Goal: Contribute content: Contribute content

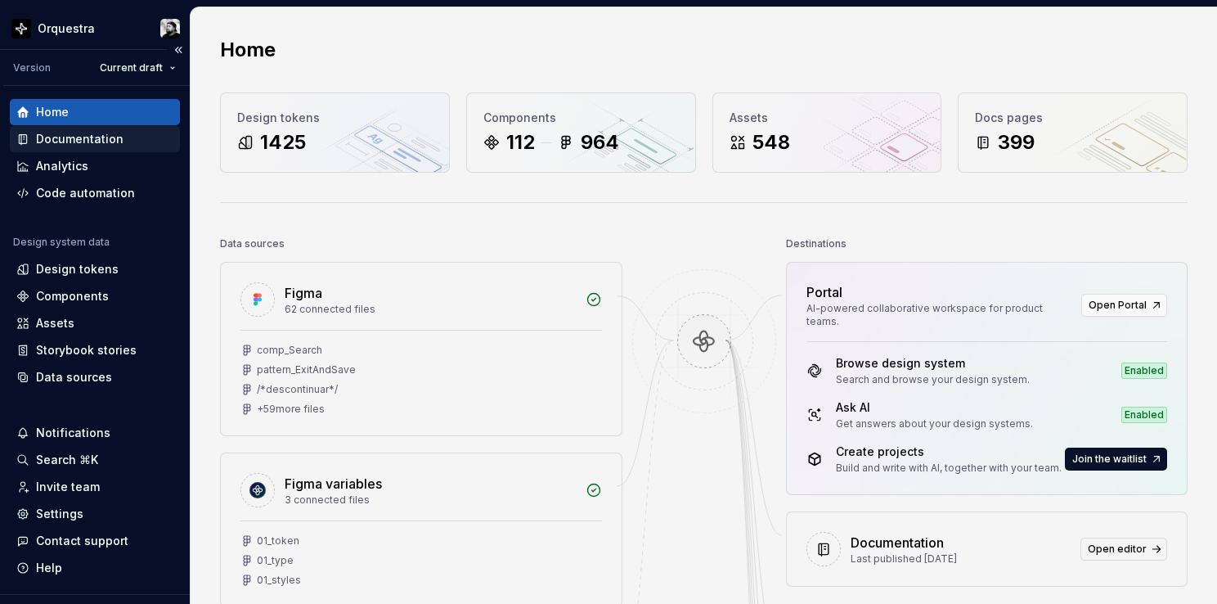
click at [83, 140] on div "Documentation" at bounding box center [80, 139] width 88 height 16
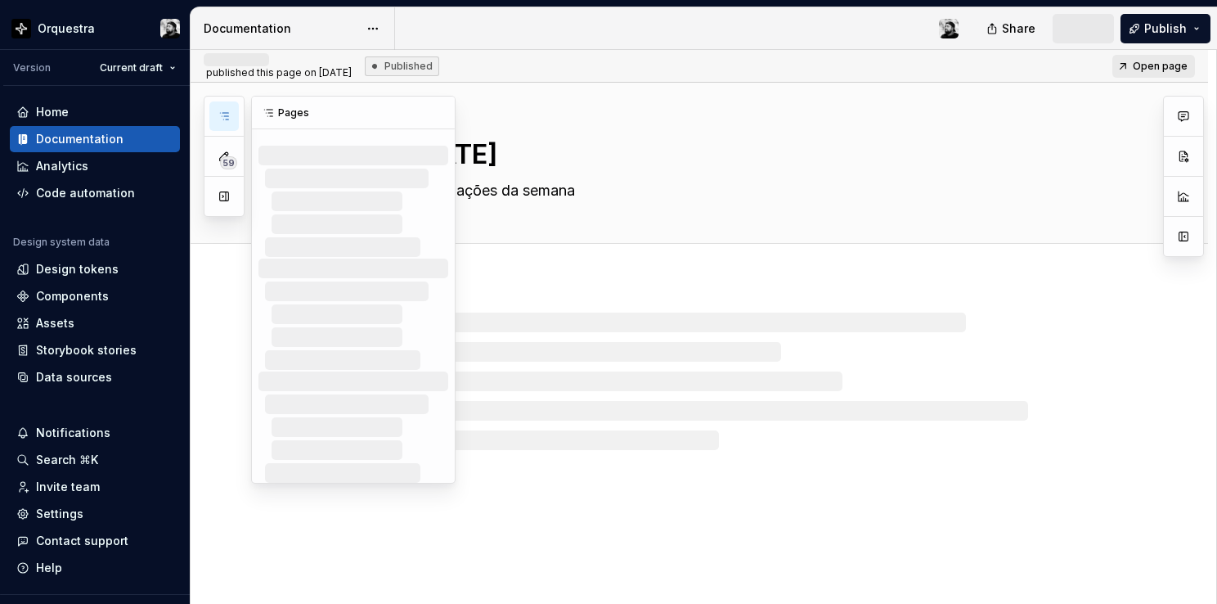
type textarea "*"
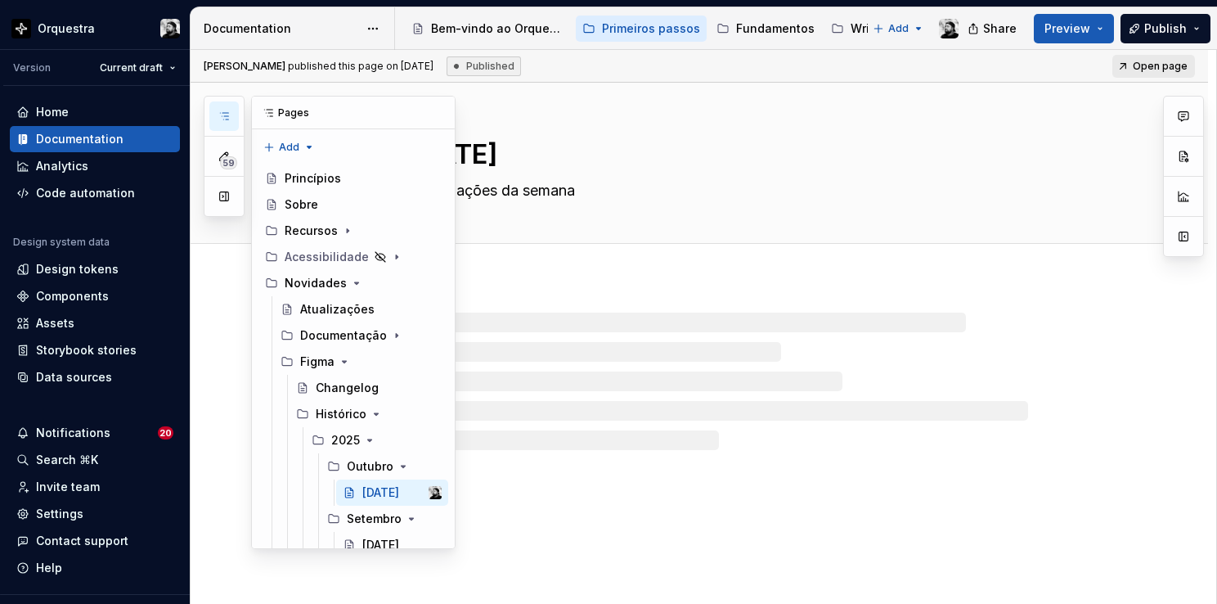
click at [224, 119] on icon "button" at bounding box center [224, 116] width 13 height 13
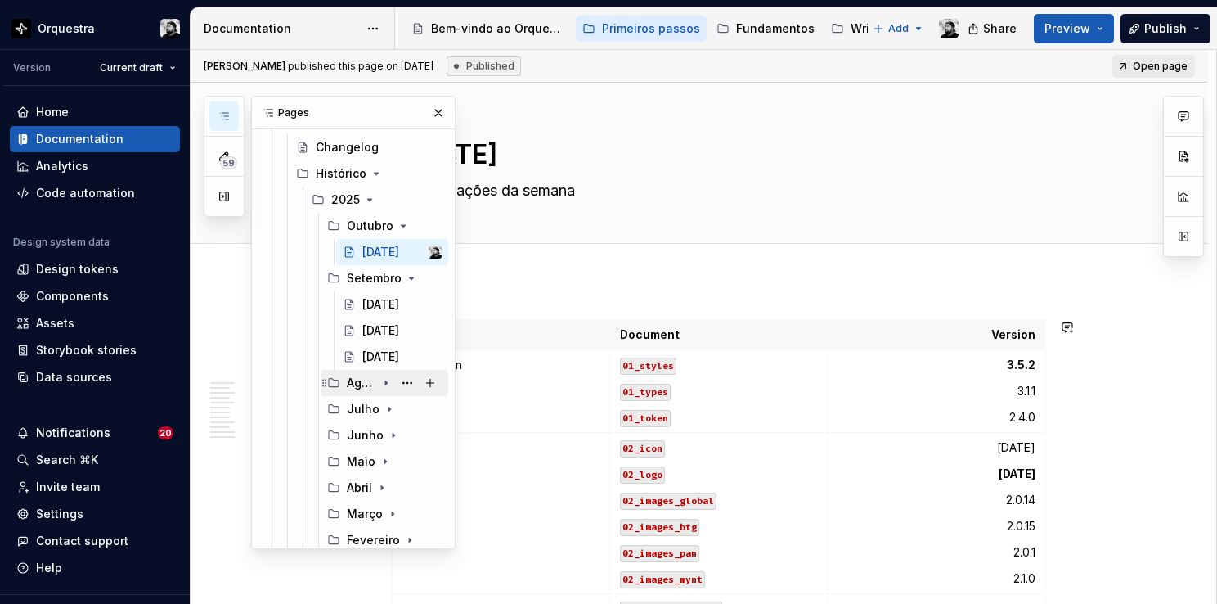
scroll to position [327, 0]
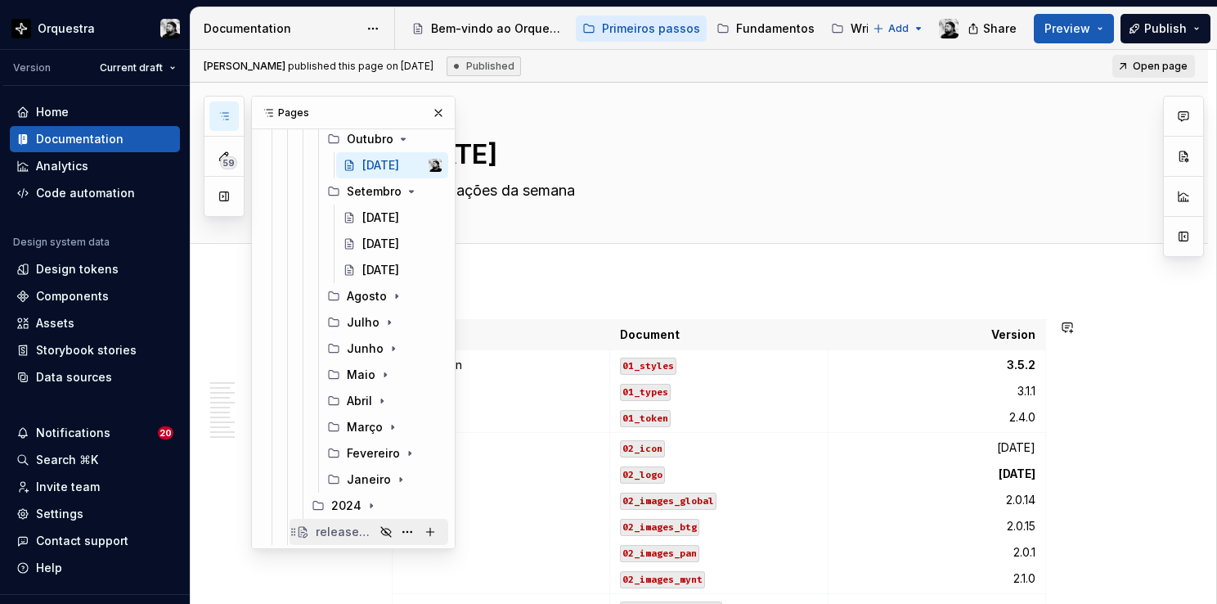
click at [357, 531] on div "release-template" at bounding box center [345, 532] width 59 height 16
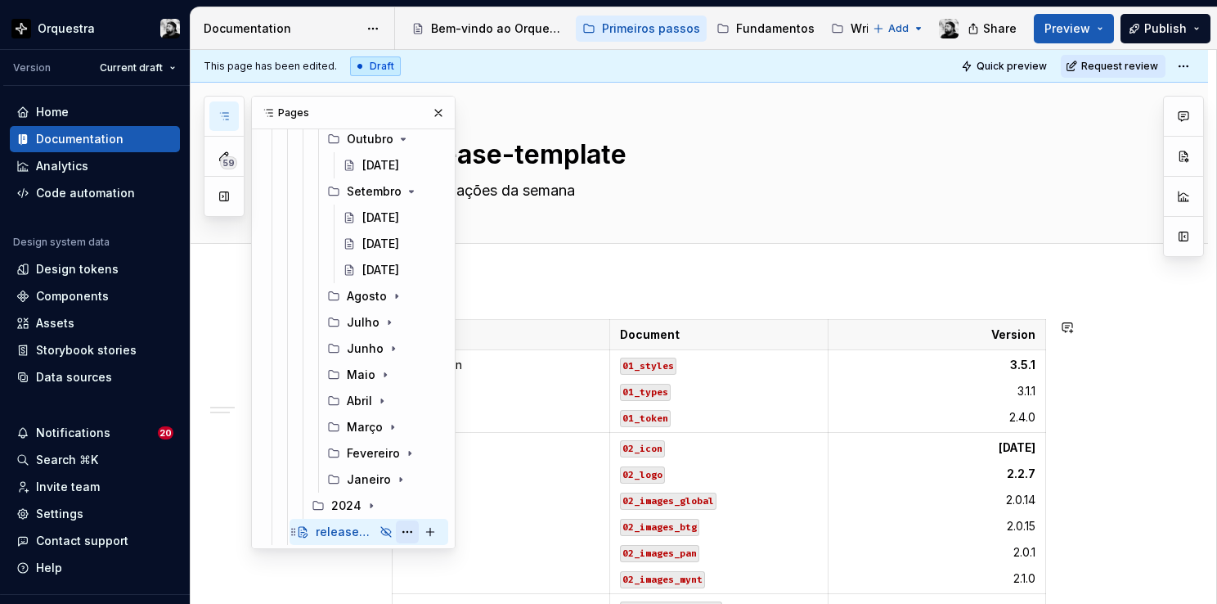
click at [402, 525] on button "Page tree" at bounding box center [407, 531] width 23 height 23
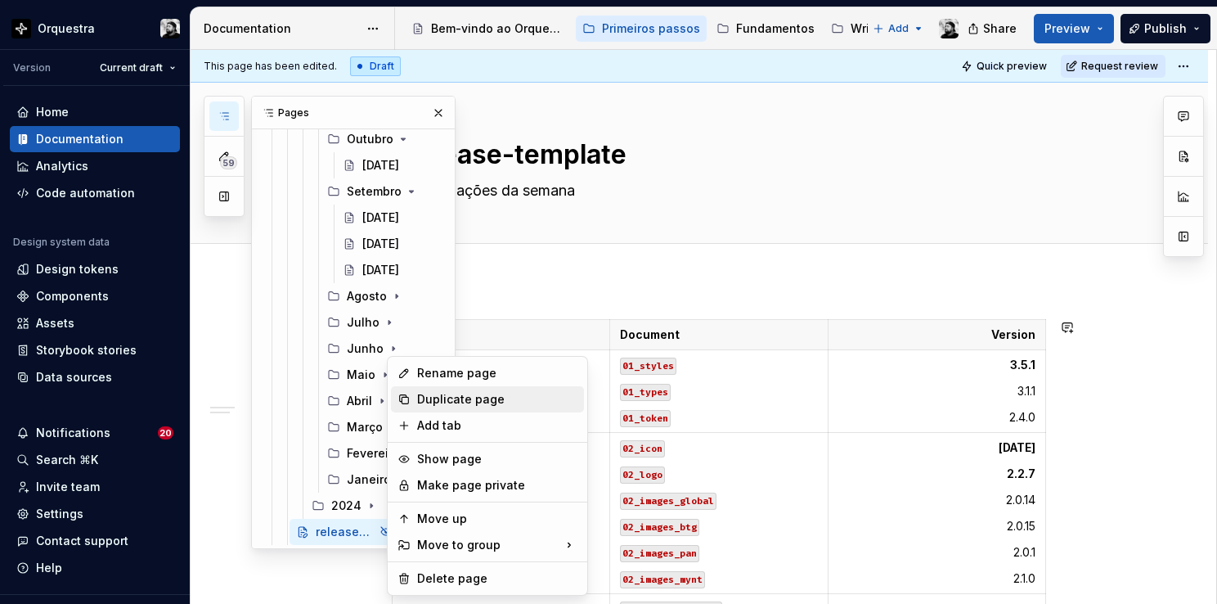
click at [490, 398] on div "Duplicate page" at bounding box center [497, 399] width 160 height 16
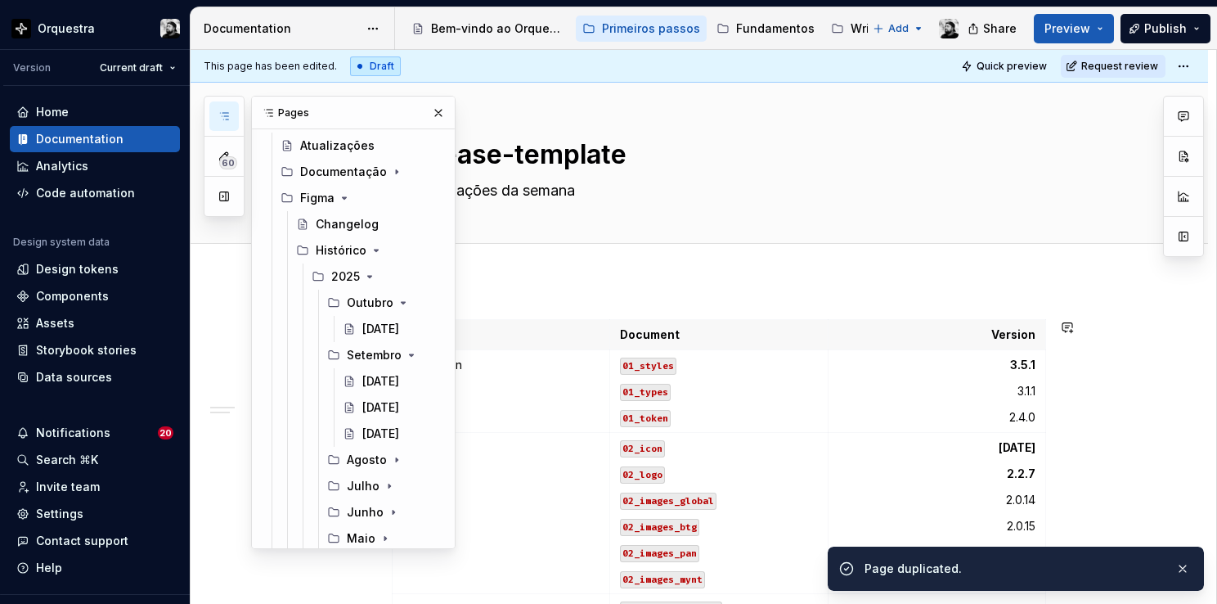
scroll to position [327, 0]
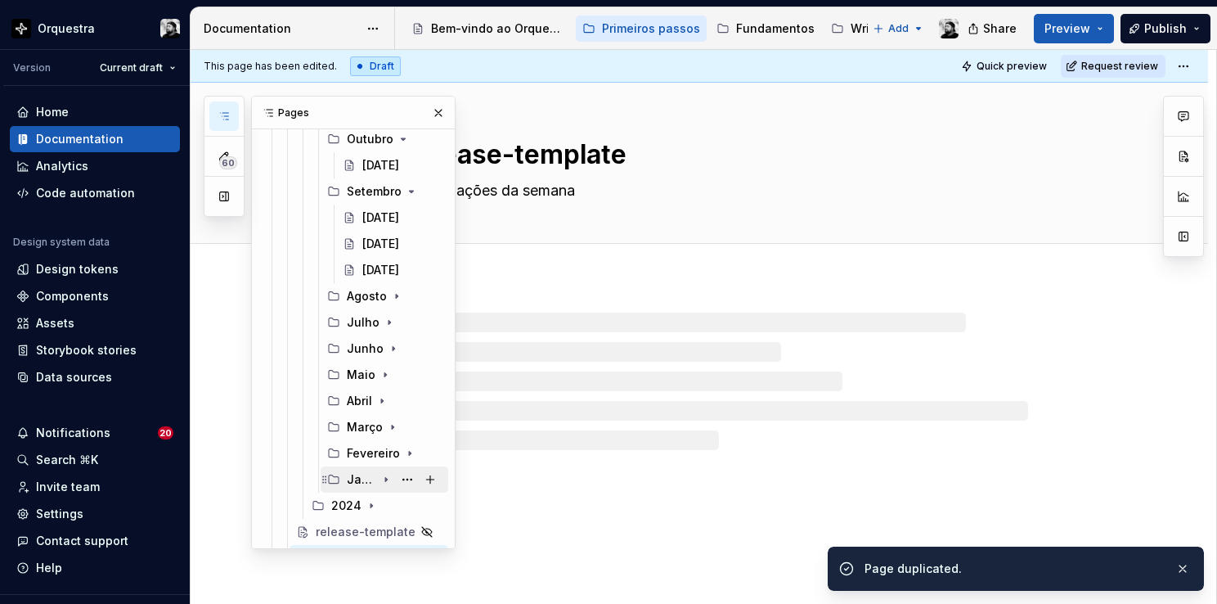
scroll to position [245, 0]
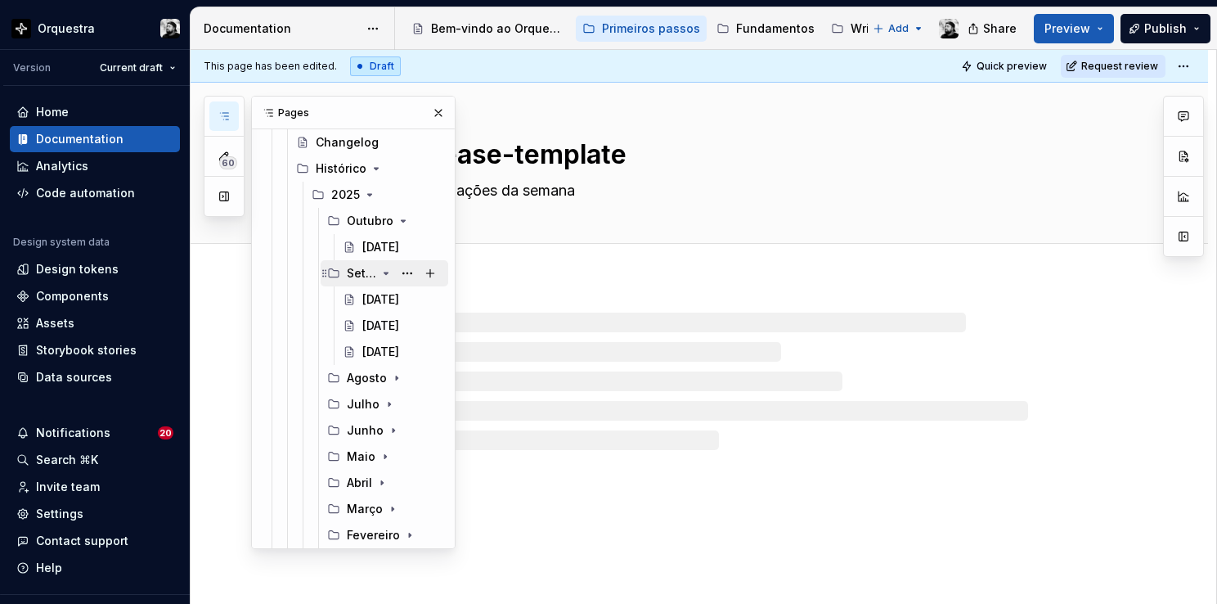
click at [380, 274] on icon "Page tree" at bounding box center [386, 273] width 13 height 13
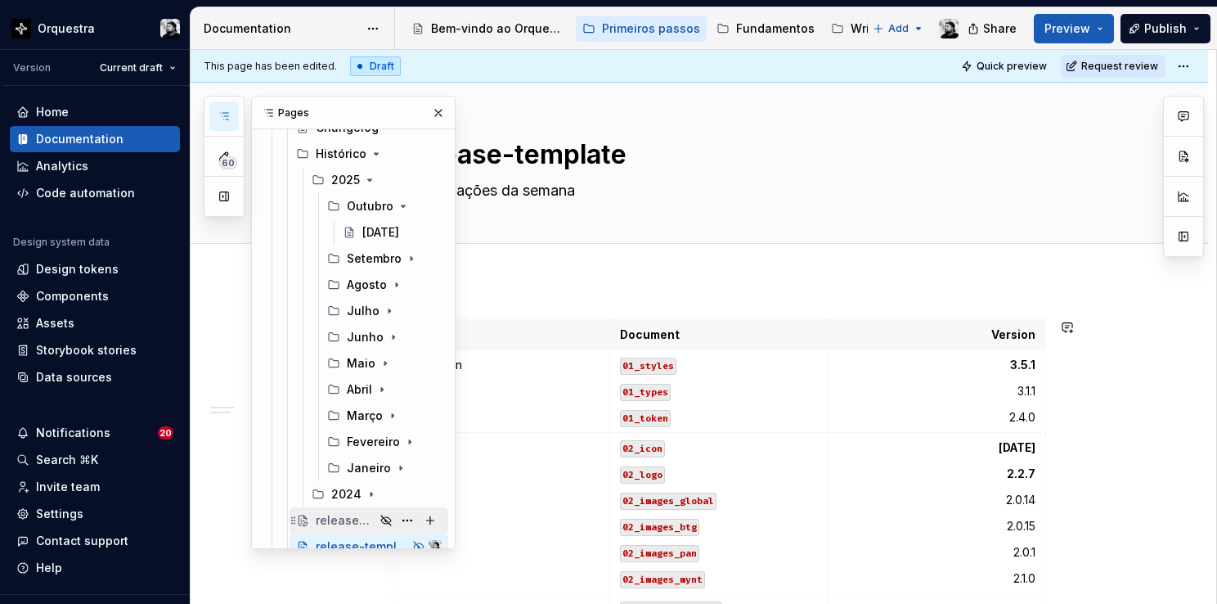
scroll to position [275, 0]
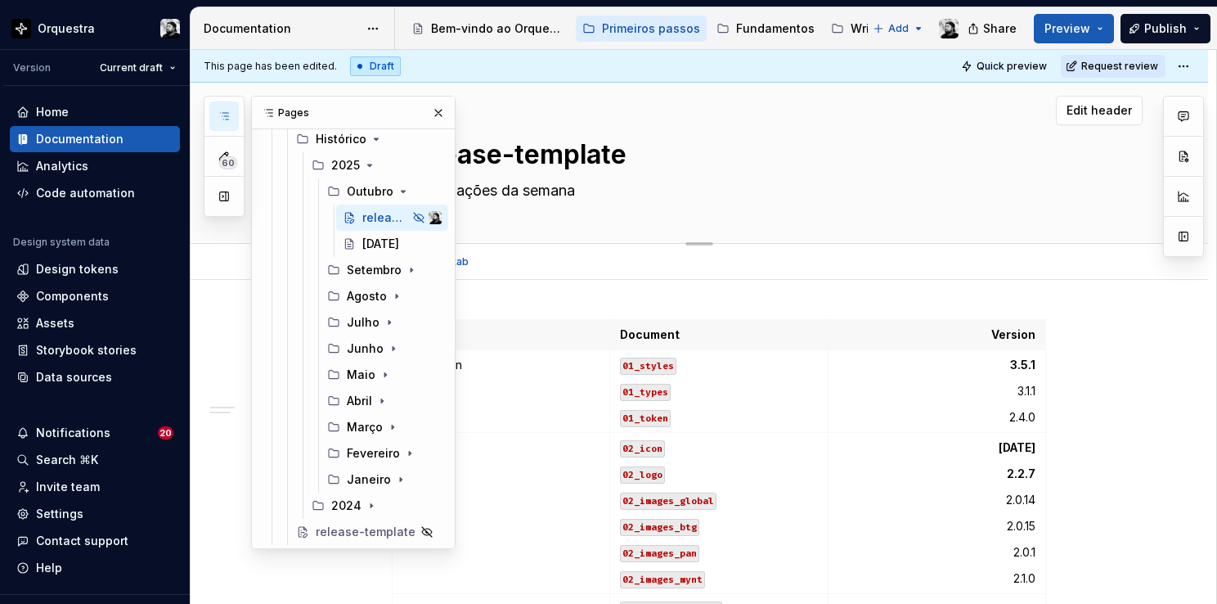
click at [492, 159] on textarea "release-template" at bounding box center [716, 154] width 619 height 39
click at [434, 110] on button "button" at bounding box center [438, 112] width 23 height 23
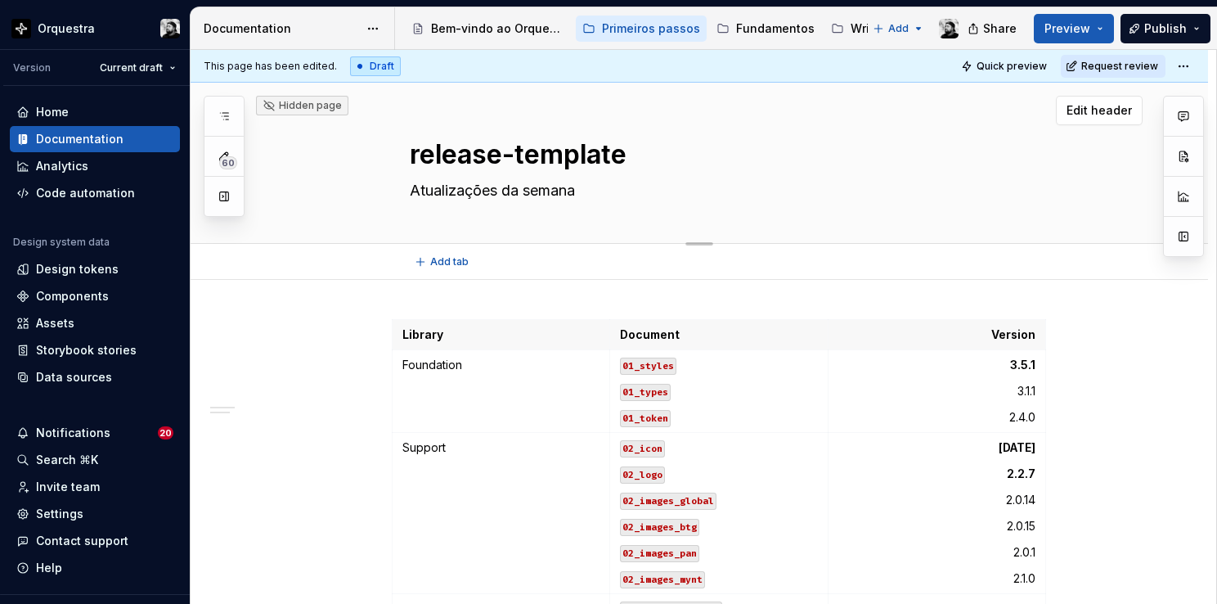
click at [485, 156] on textarea "release-template" at bounding box center [716, 154] width 619 height 39
type textarea "*"
type textarea "1"
type textarea "*"
type textarea "10"
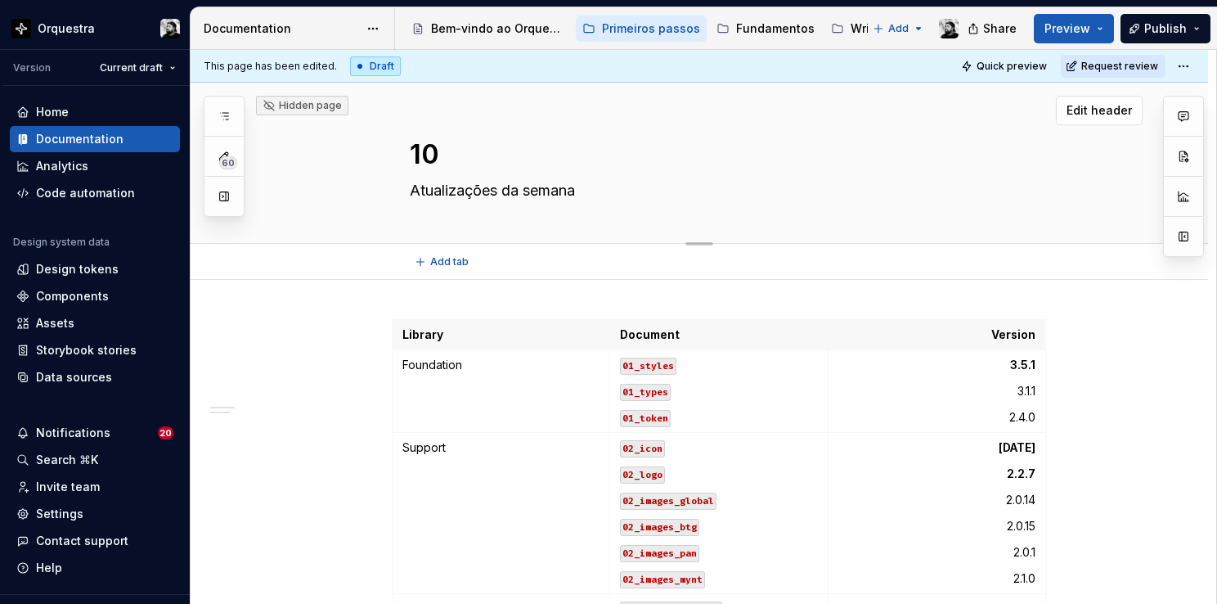
type textarea "*"
type textarea "10."
type textarea "*"
type textarea "10.1"
type textarea "*"
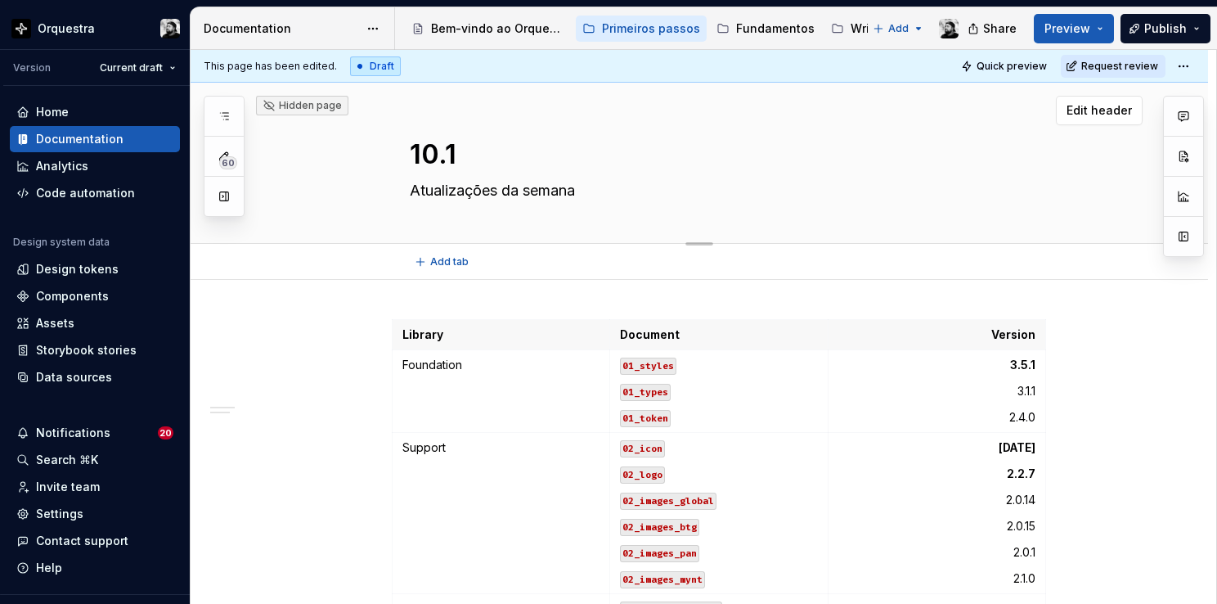
type textarea "10.10"
type textarea "*"
type textarea "10.10."
type textarea "*"
type textarea "10.10.2"
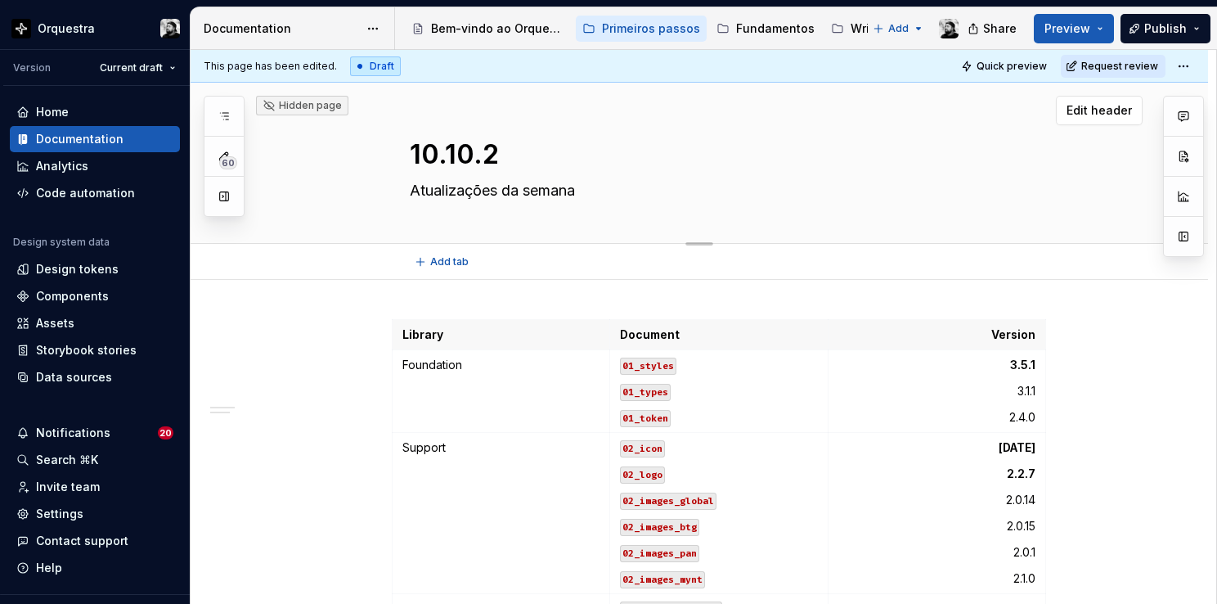
type textarea "*"
type textarea "10.10.25"
type textarea "*"
type textarea "10.10.25"
click at [1019, 362] on strong "3.5.1" at bounding box center [1022, 365] width 25 height 14
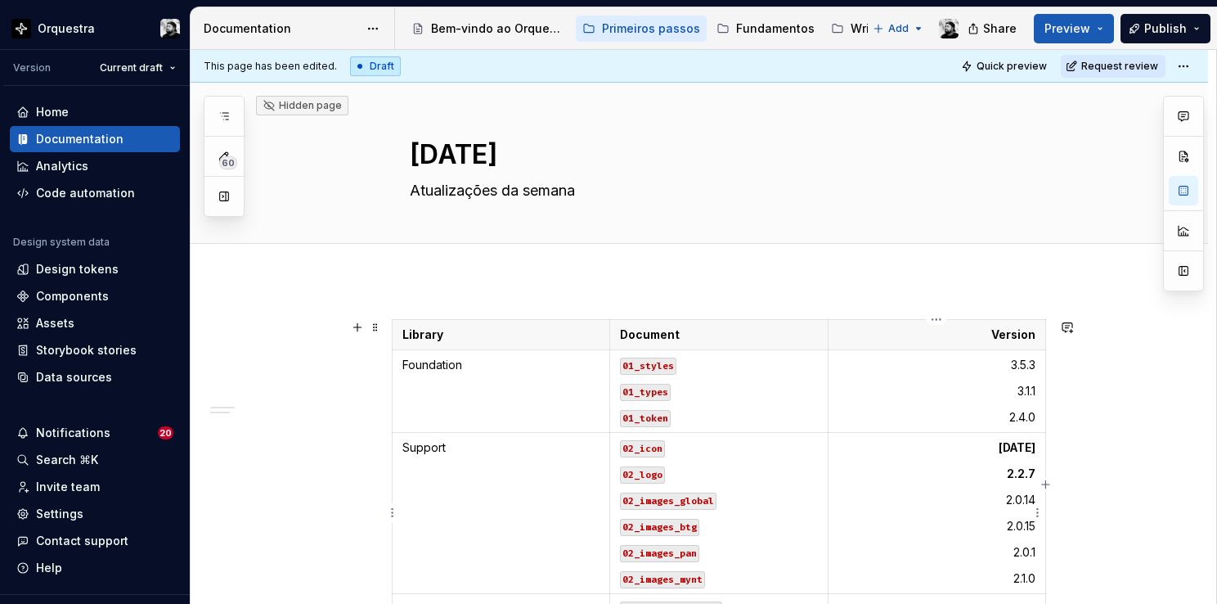
type textarea "*"
click at [1022, 451] on strong "2.1.67" at bounding box center [1017, 447] width 37 height 14
click at [1028, 466] on strong "2.2.7" at bounding box center [1021, 473] width 29 height 14
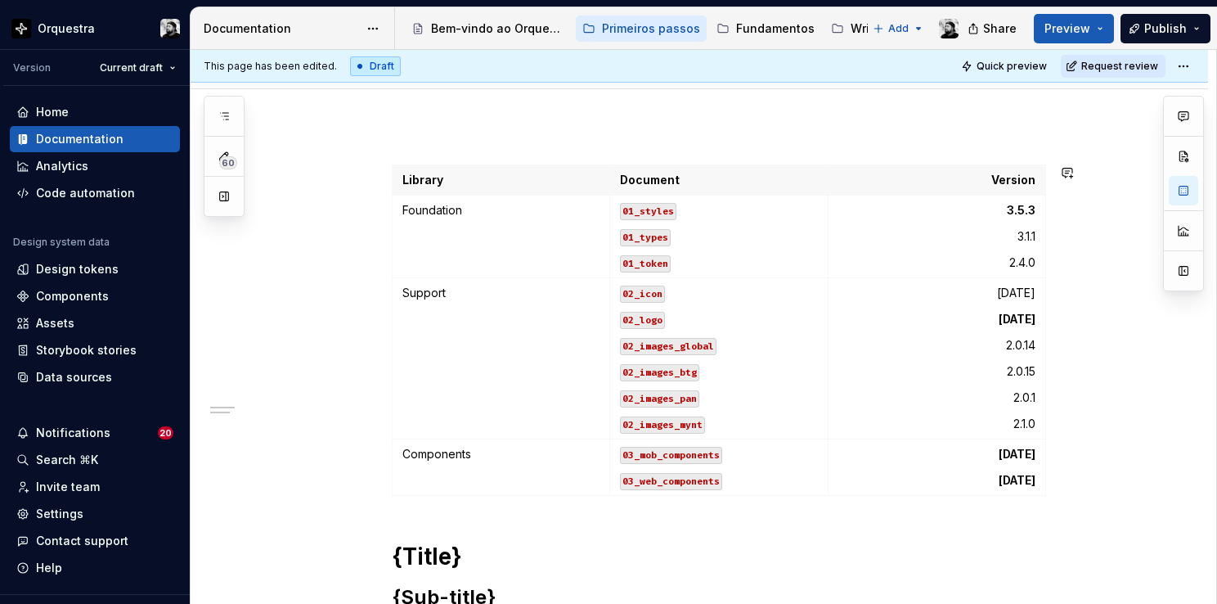
scroll to position [164, 0]
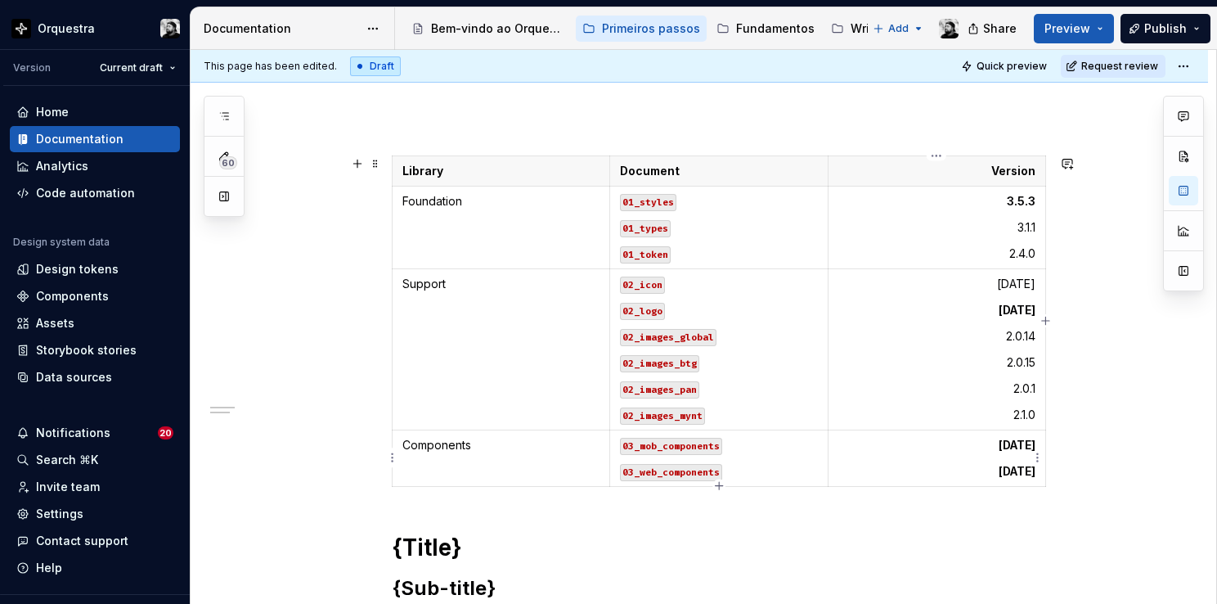
drag, startPoint x: 1020, startPoint y: 446, endPoint x: 1031, endPoint y: 442, distance: 11.4
click at [1020, 445] on strong "2.2.29" at bounding box center [1017, 445] width 37 height 14
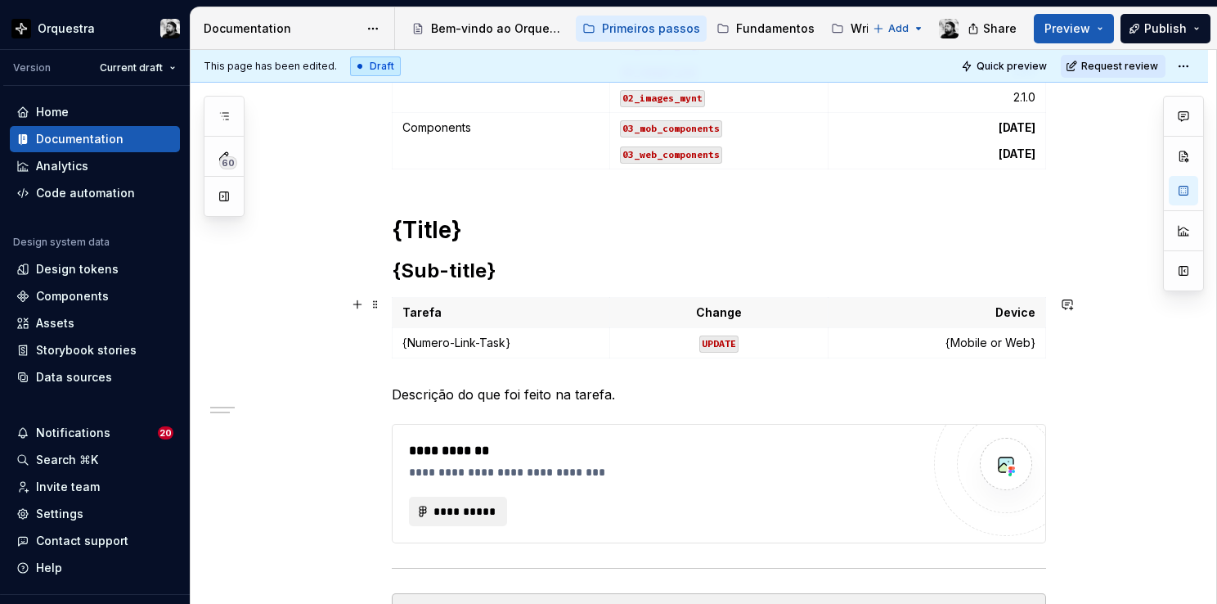
scroll to position [573, 0]
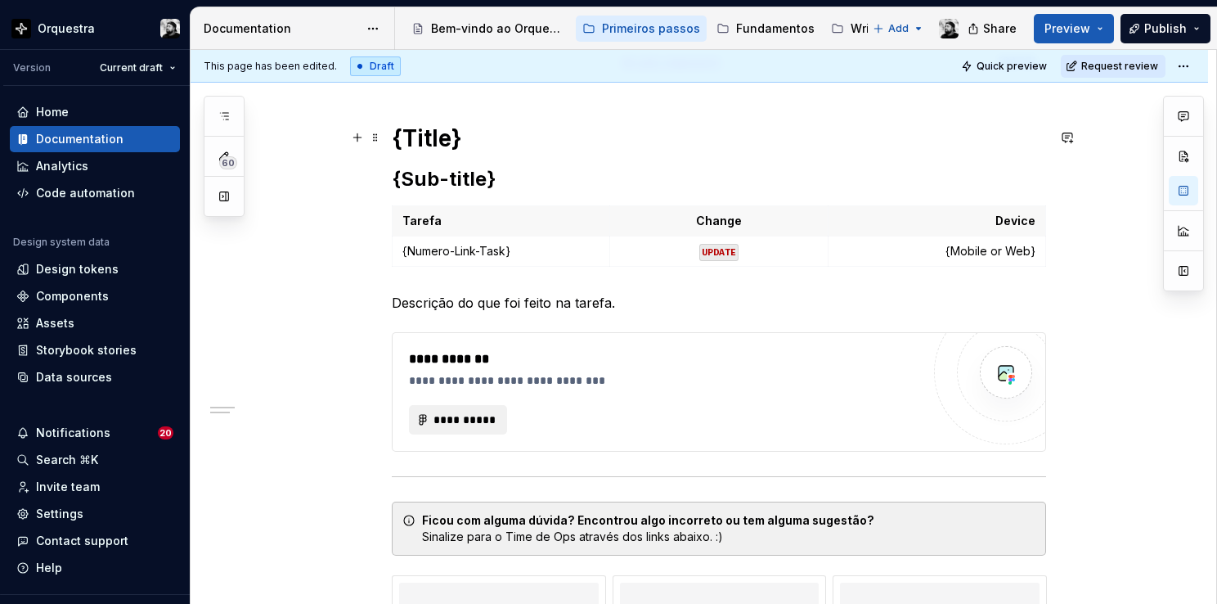
click at [412, 131] on h1 "{Title}" at bounding box center [719, 138] width 655 height 29
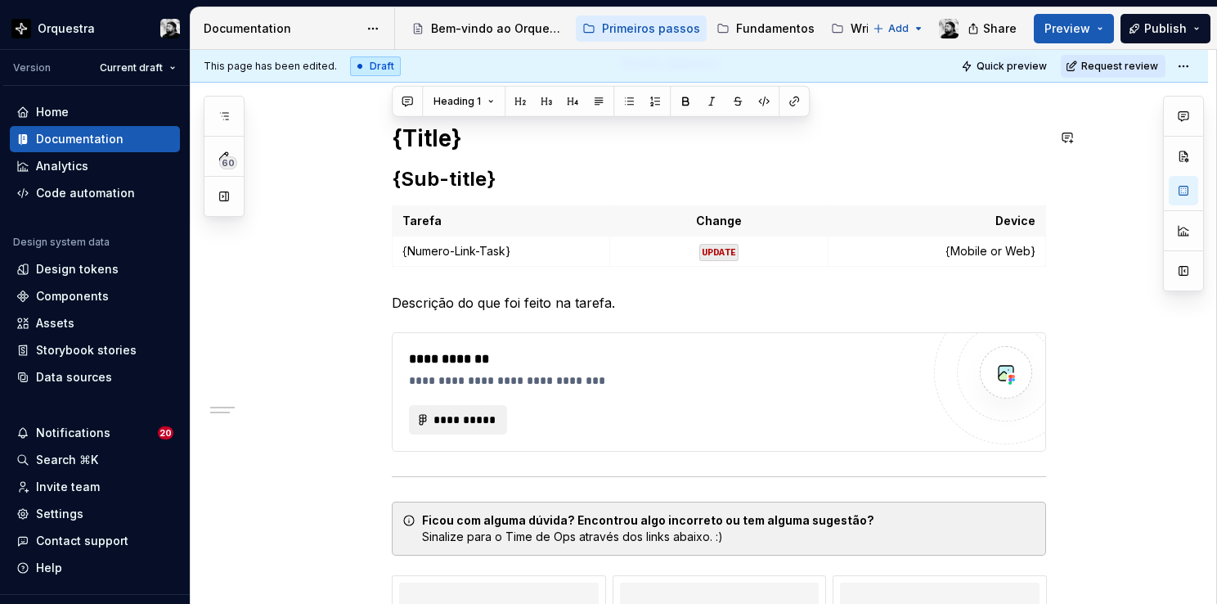
scroll to position [564, 0]
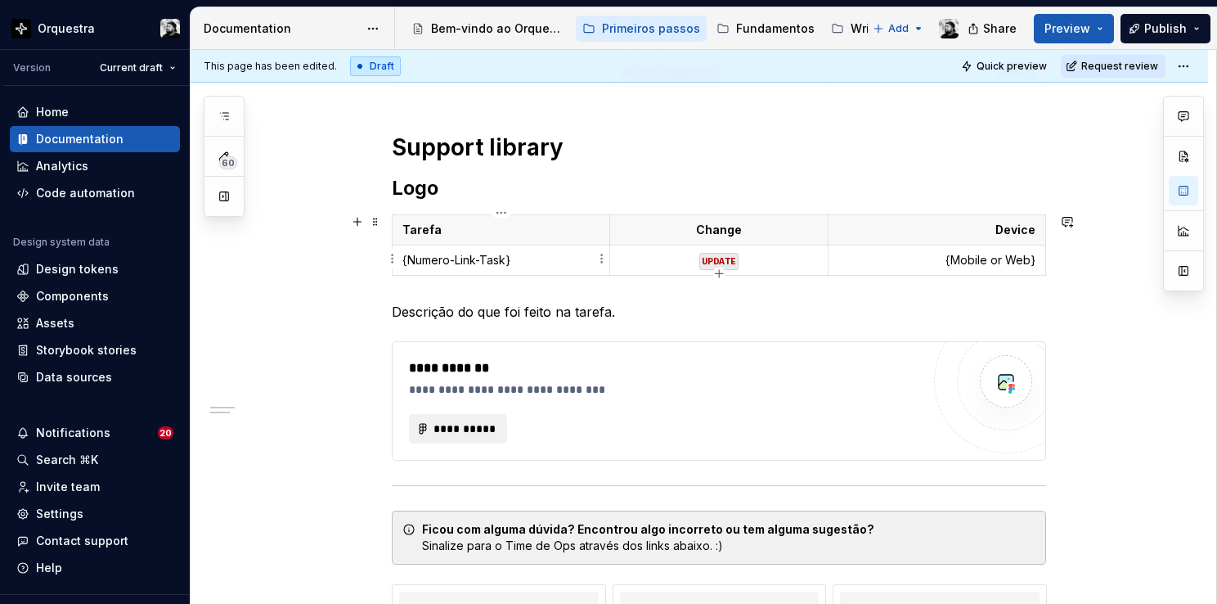
click at [484, 262] on p "{Numero-Link-Task}" at bounding box center [501, 260] width 197 height 16
click at [723, 249] on td "UPDATE" at bounding box center [719, 260] width 218 height 30
click at [552, 317] on p "Descrição do que foi feito na tarefa." at bounding box center [719, 312] width 655 height 20
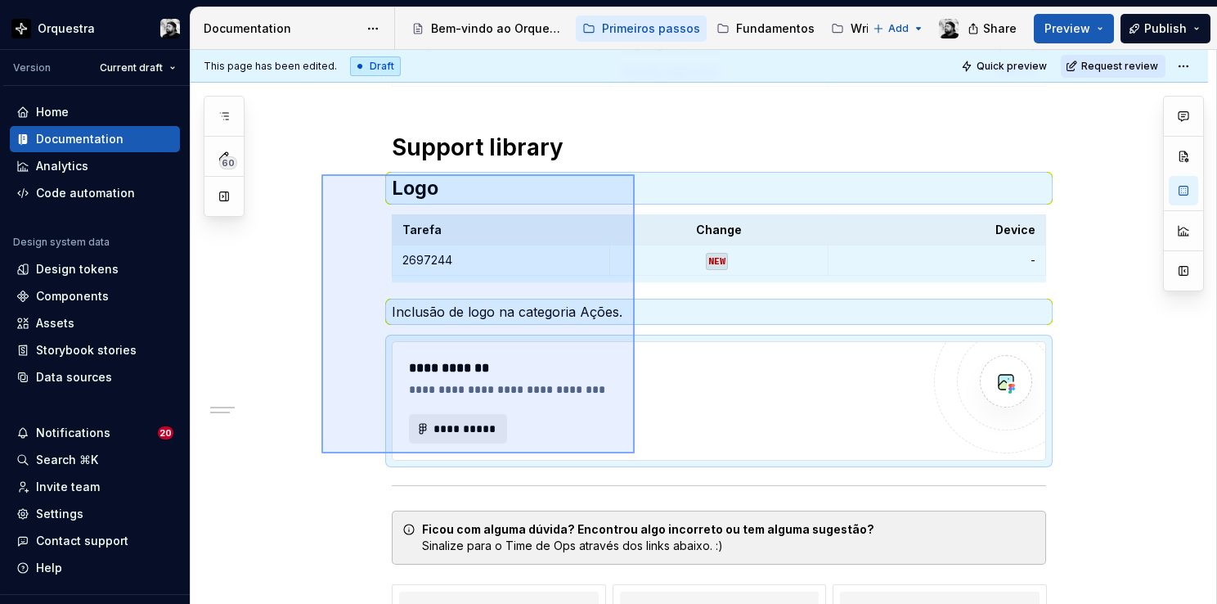
drag, startPoint x: 322, startPoint y: 174, endPoint x: 635, endPoint y: 453, distance: 419.6
click at [635, 453] on div "**********" at bounding box center [704, 327] width 1026 height 555
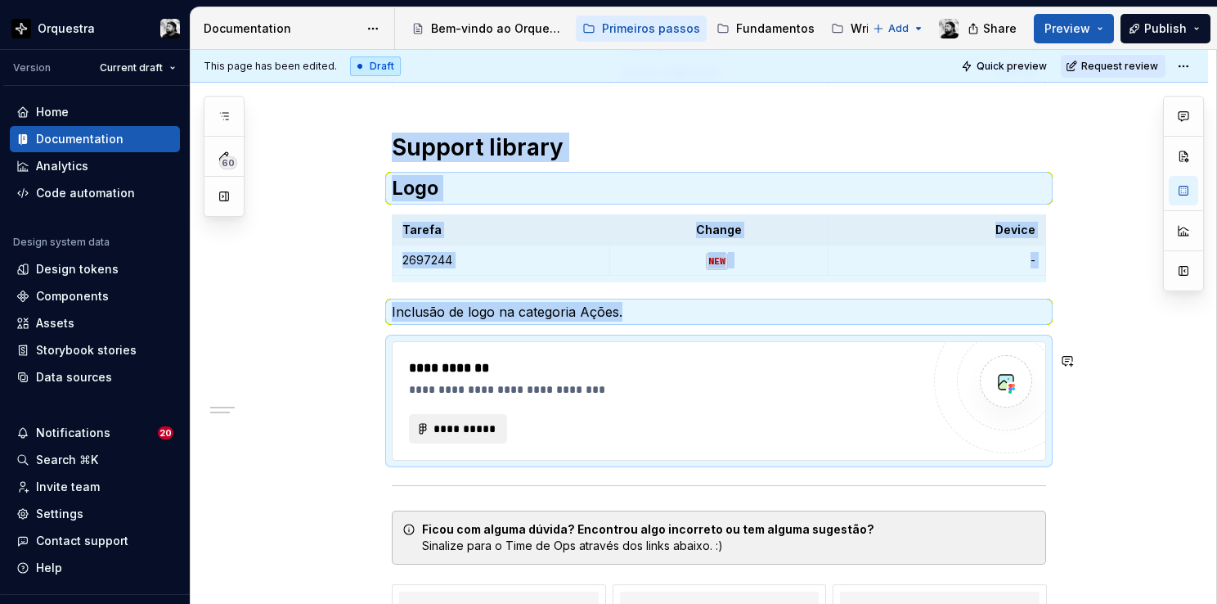
copy div "Support library Logo Tarefa Change Device 2697244 NEW - Inclusão de logo na cat…"
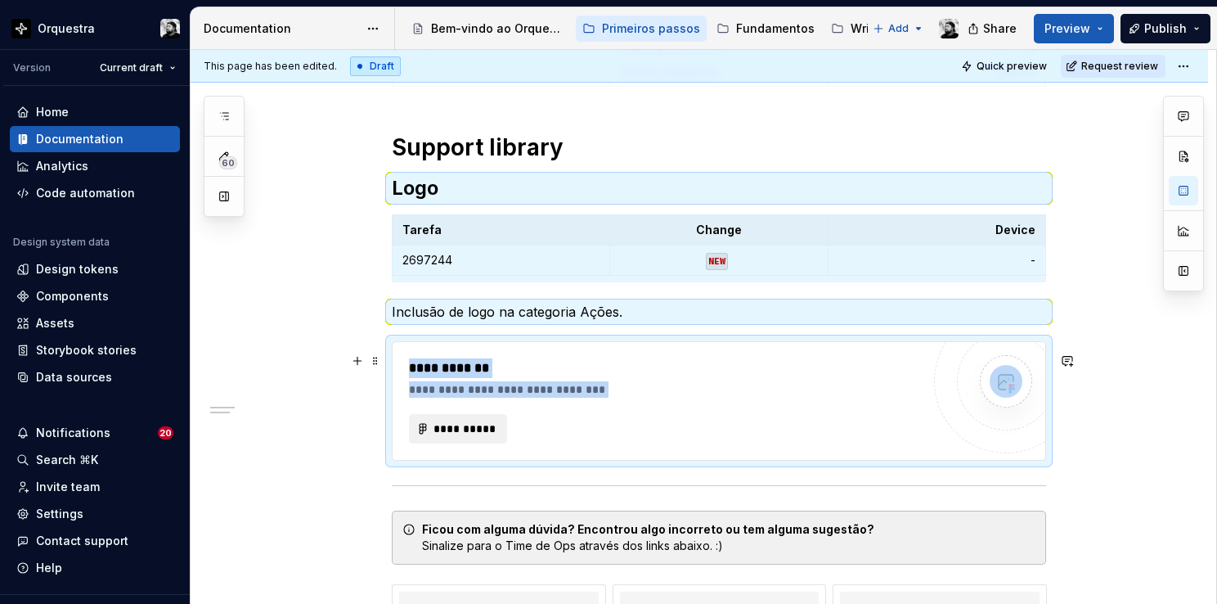
click at [815, 427] on div "**********" at bounding box center [665, 428] width 512 height 29
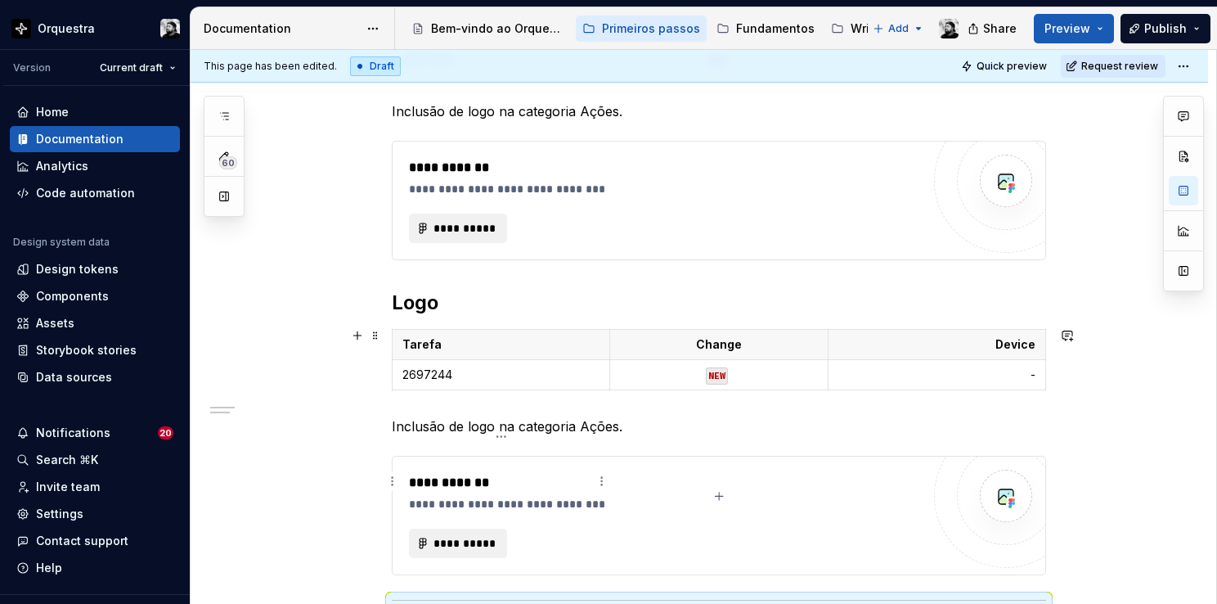
scroll to position [809, 0]
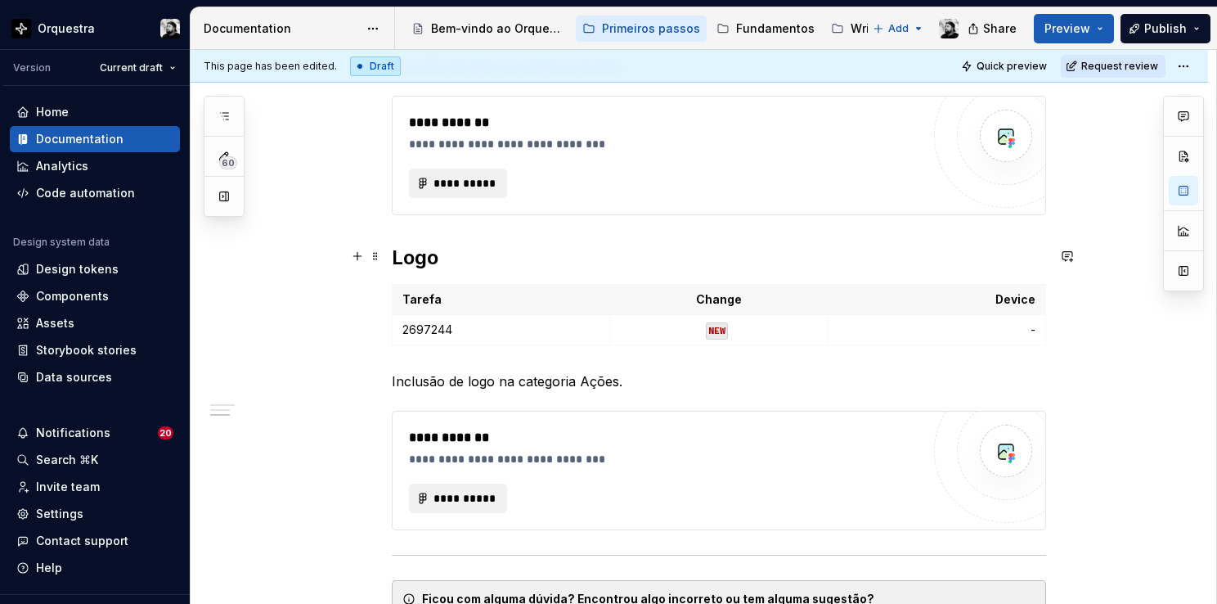
click at [438, 263] on h2 "Logo" at bounding box center [719, 258] width 655 height 26
click at [455, 375] on p "Inclusão de logo na categoria Ações." at bounding box center [719, 381] width 655 height 20
click at [471, 326] on p "2697244" at bounding box center [501, 330] width 197 height 16
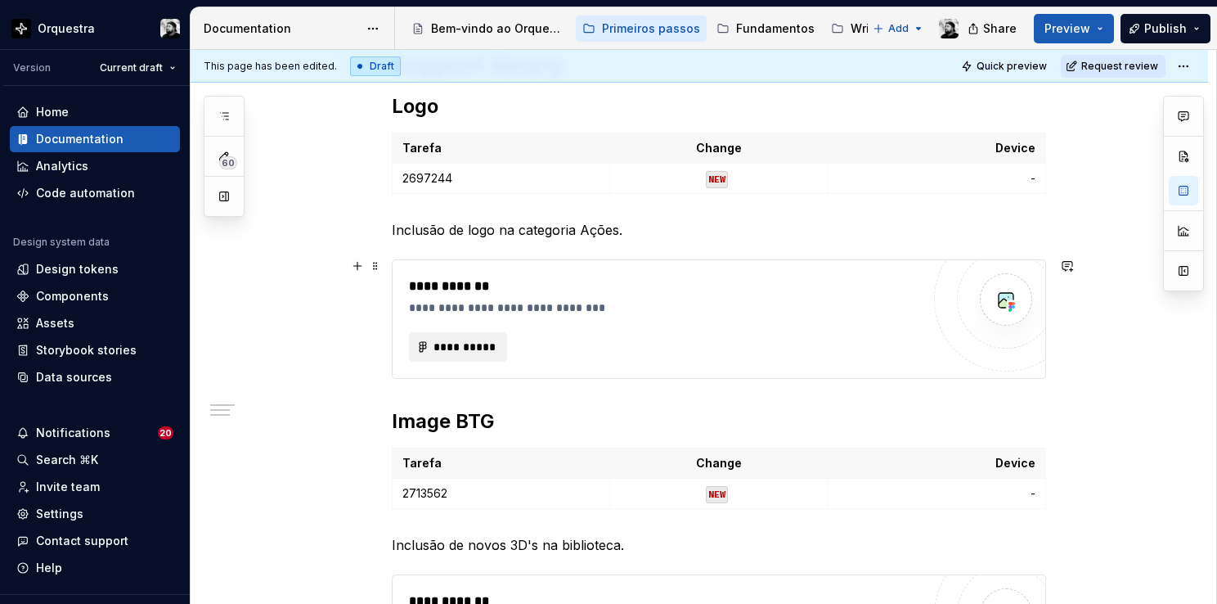
scroll to position [482, 0]
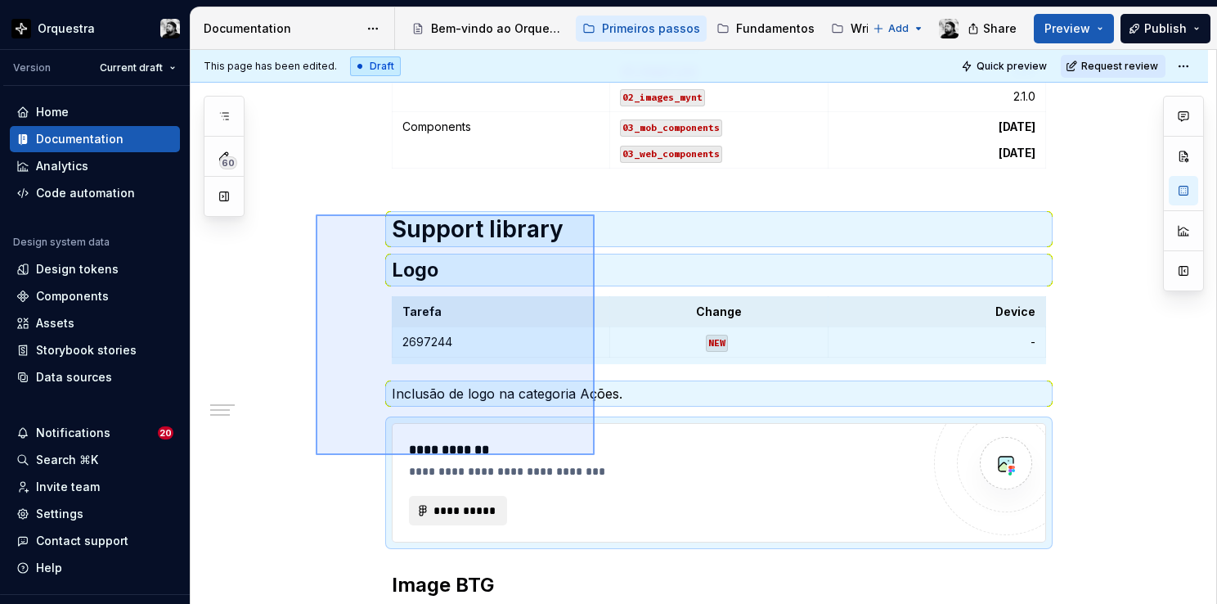
drag, startPoint x: 316, startPoint y: 214, endPoint x: 595, endPoint y: 455, distance: 368.4
click at [595, 455] on div "**********" at bounding box center [704, 327] width 1026 height 555
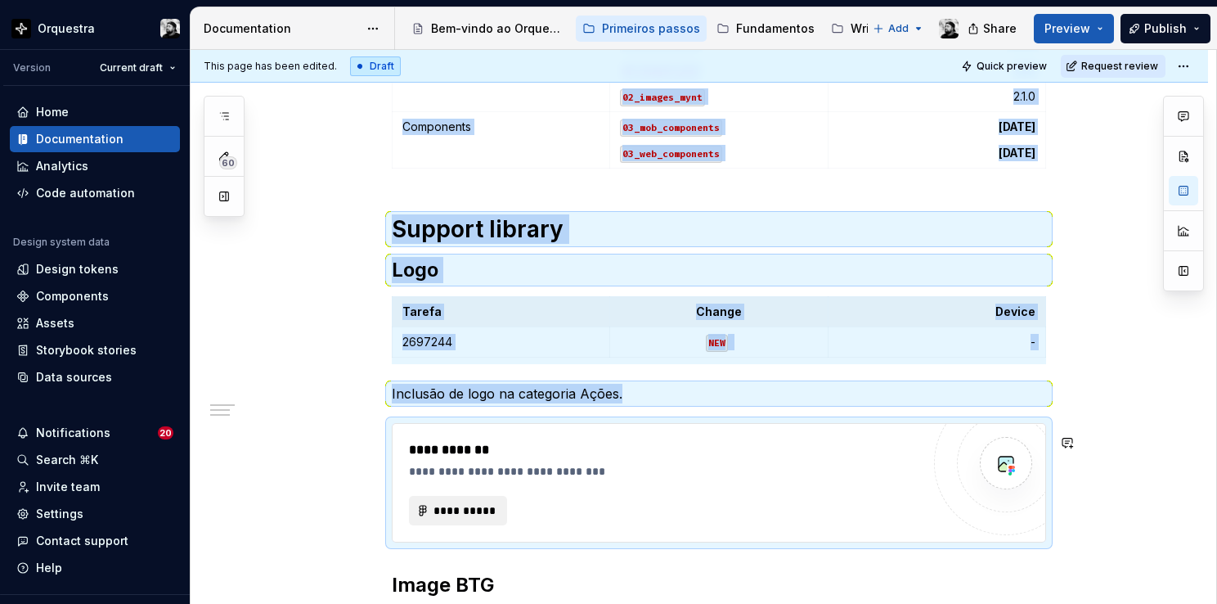
copy div "Library Document Version Foundation 01_styles 01_types 01_token 3.5.3 3.1.1 2.4…"
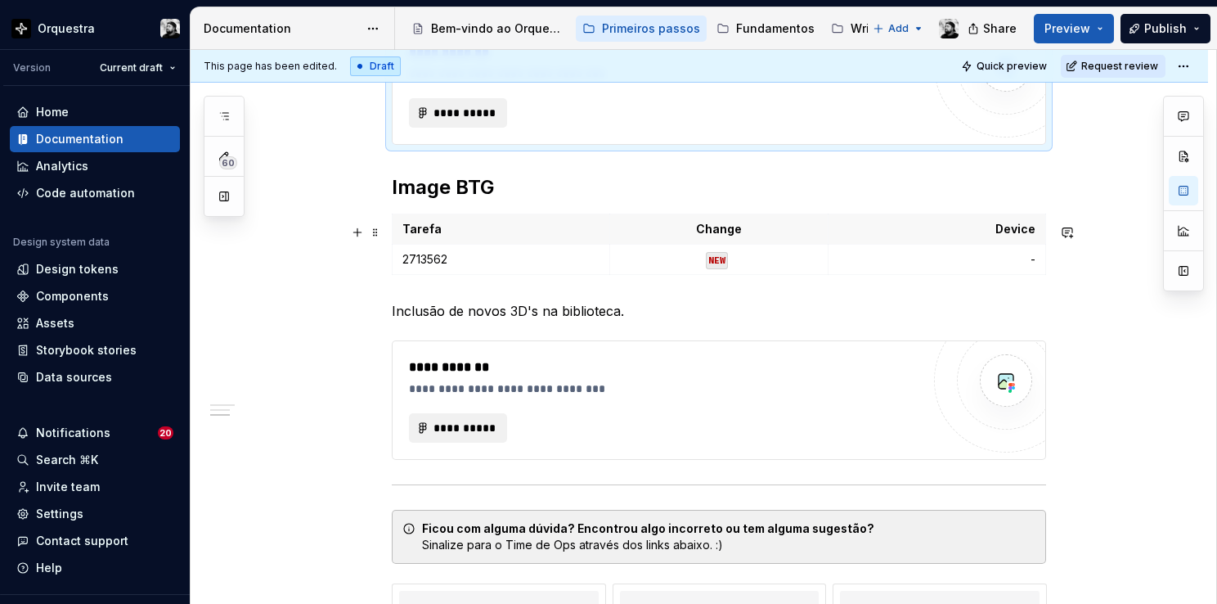
scroll to position [891, 0]
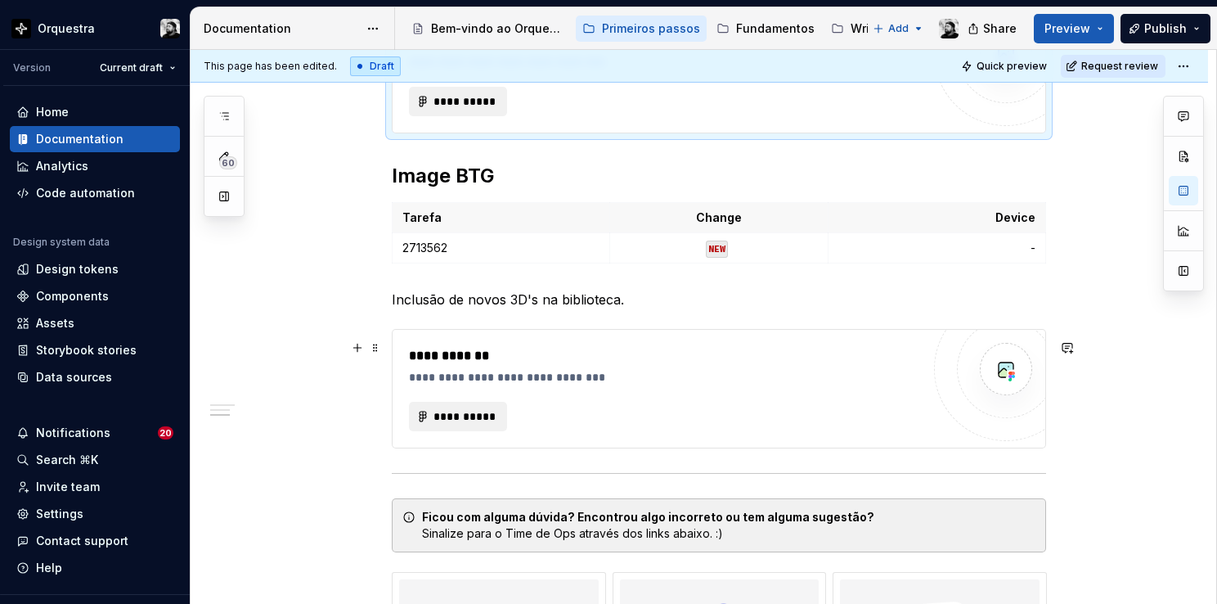
click at [609, 388] on div "**********" at bounding box center [665, 388] width 512 height 85
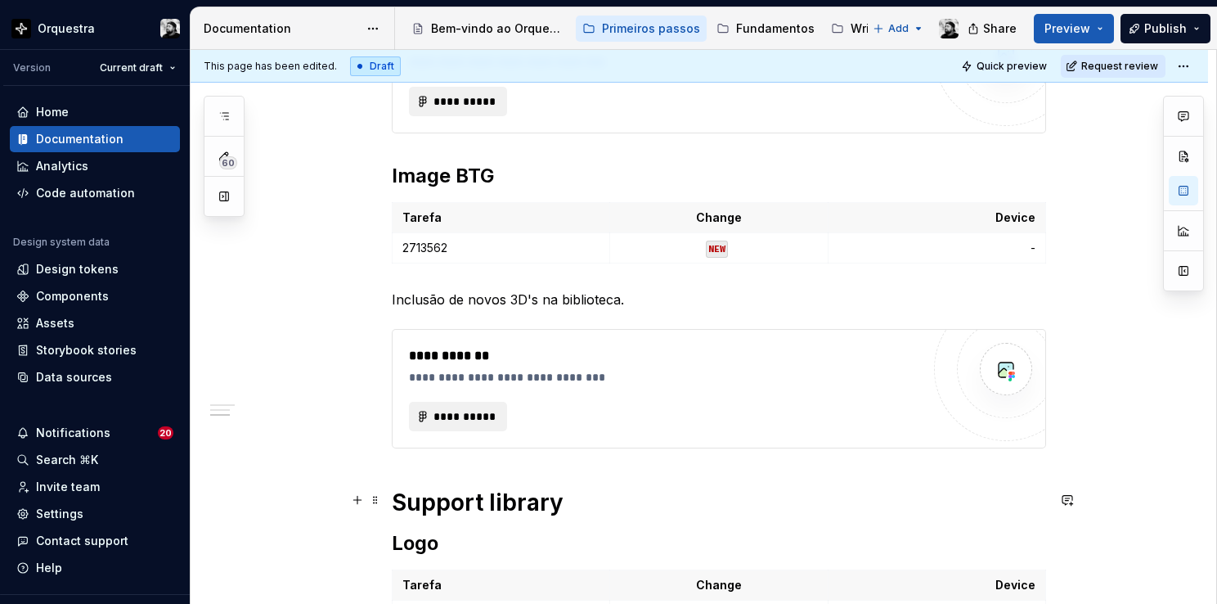
click at [544, 502] on h1 "Support library" at bounding box center [719, 502] width 655 height 29
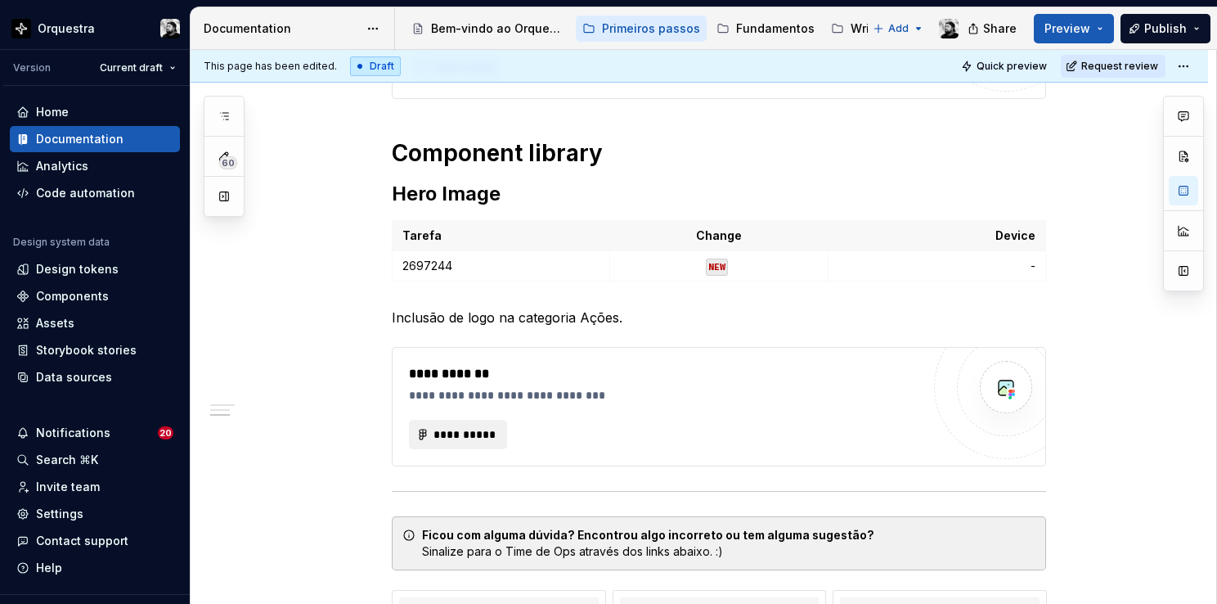
scroll to position [1247, 0]
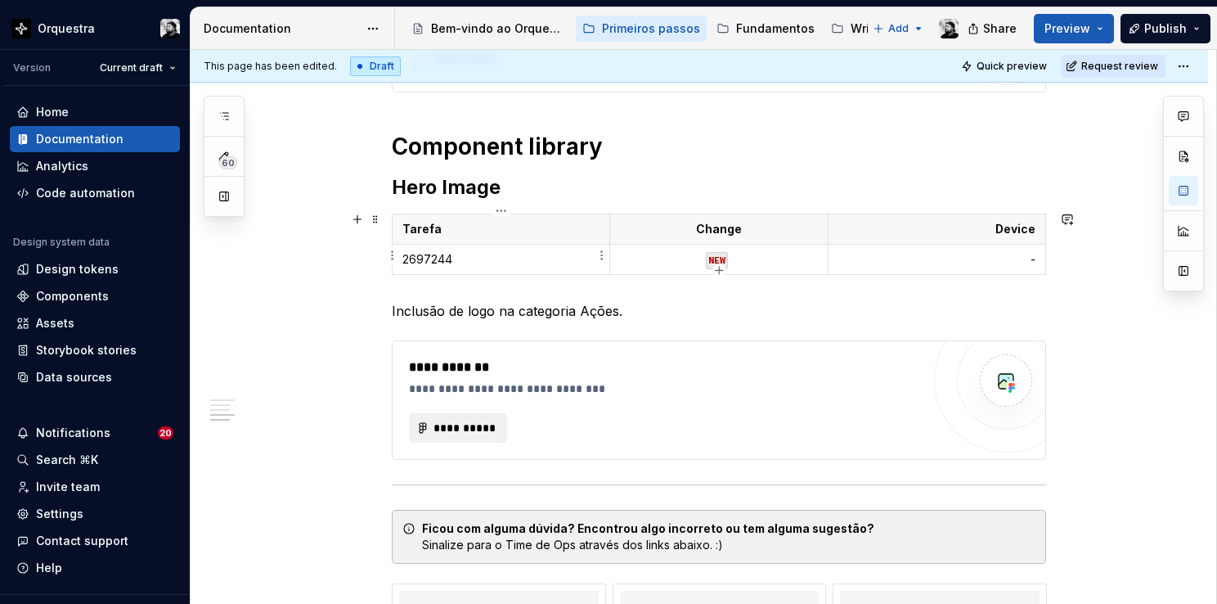
click at [484, 259] on p "2697244" at bounding box center [501, 259] width 197 height 16
click at [589, 301] on p "Inclusão de logo na categoria Ações." at bounding box center [719, 311] width 655 height 20
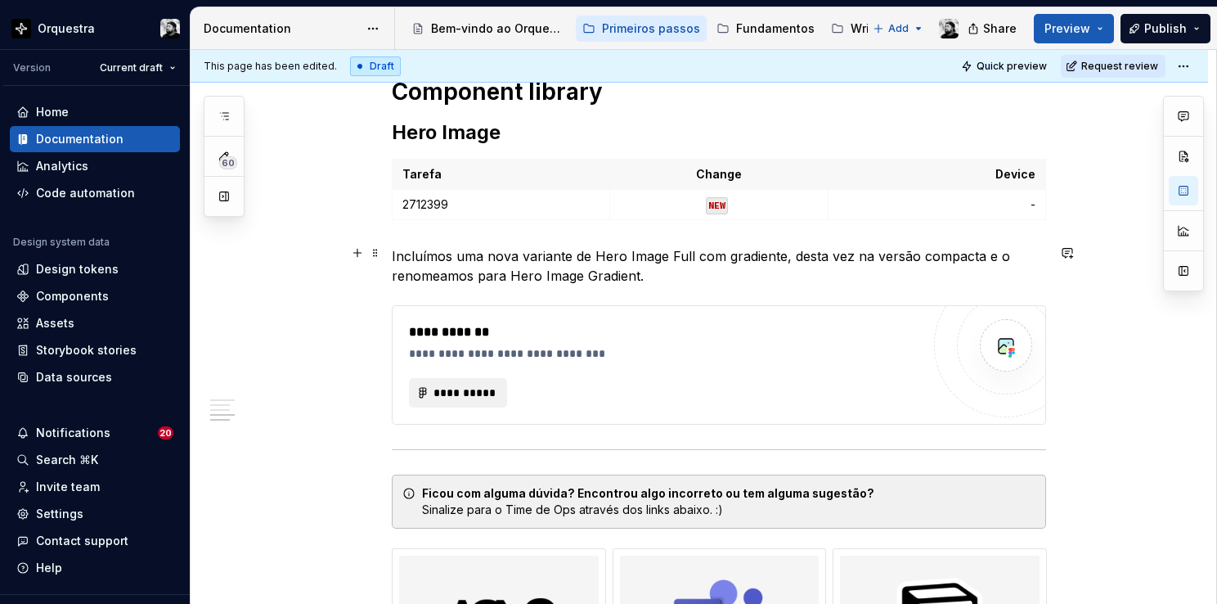
scroll to position [1329, 0]
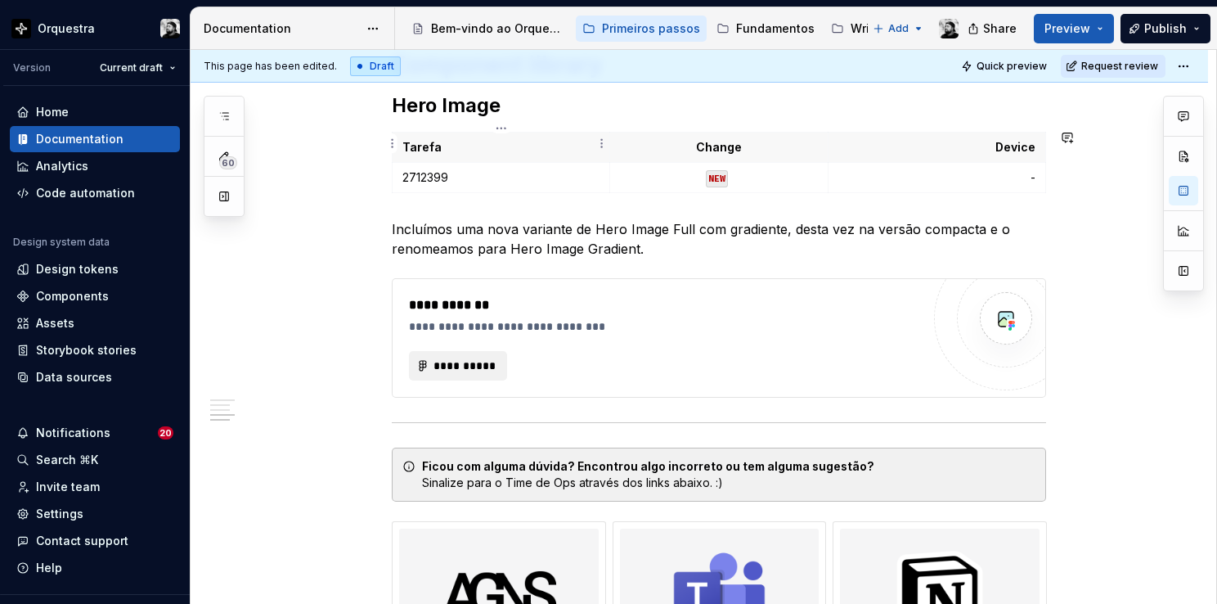
type textarea "*"
